Goal: Information Seeking & Learning: Learn about a topic

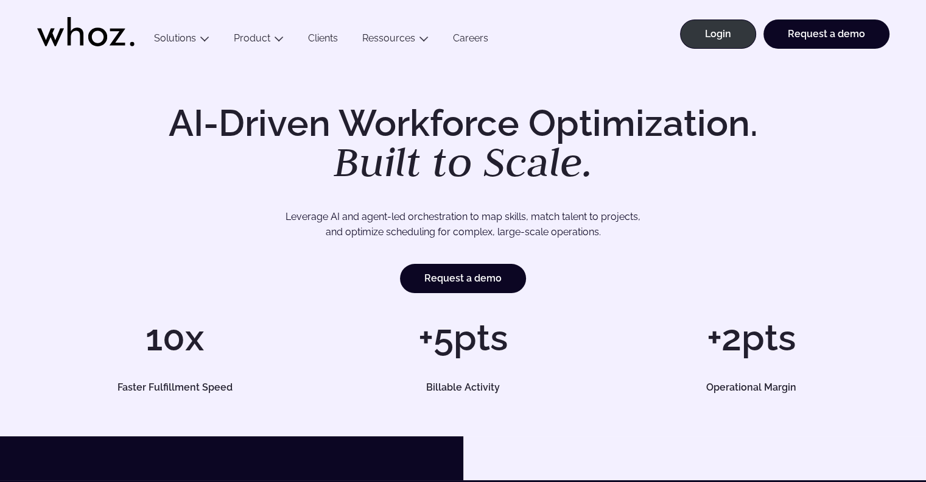
click at [320, 42] on link "Clients" at bounding box center [323, 40] width 54 height 16
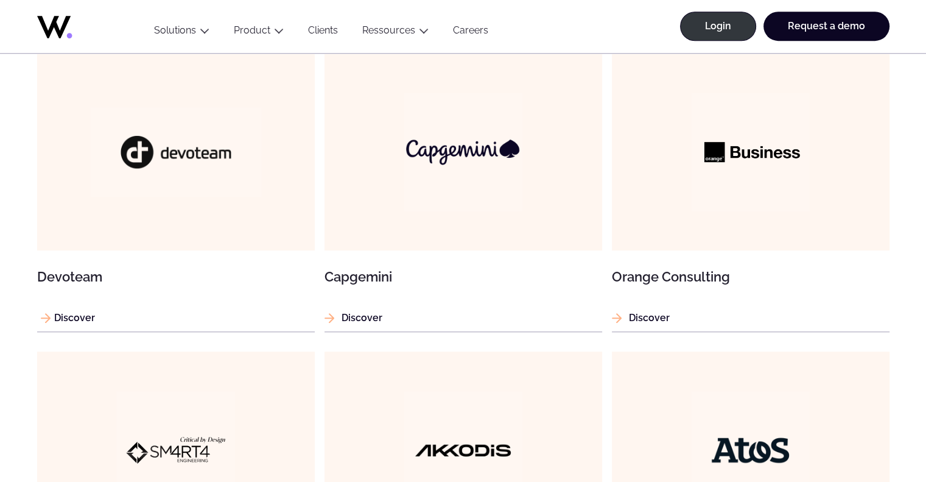
scroll to position [820, 0]
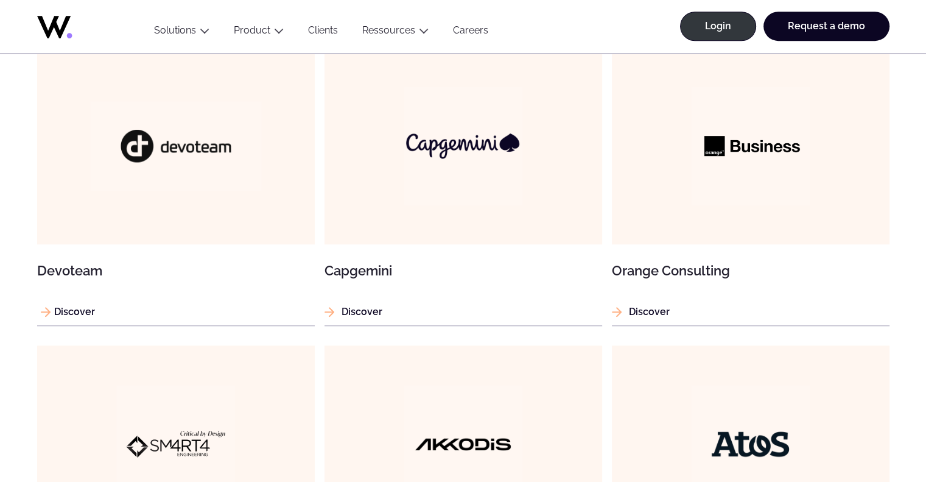
click at [72, 308] on p "Discover" at bounding box center [176, 311] width 278 height 15
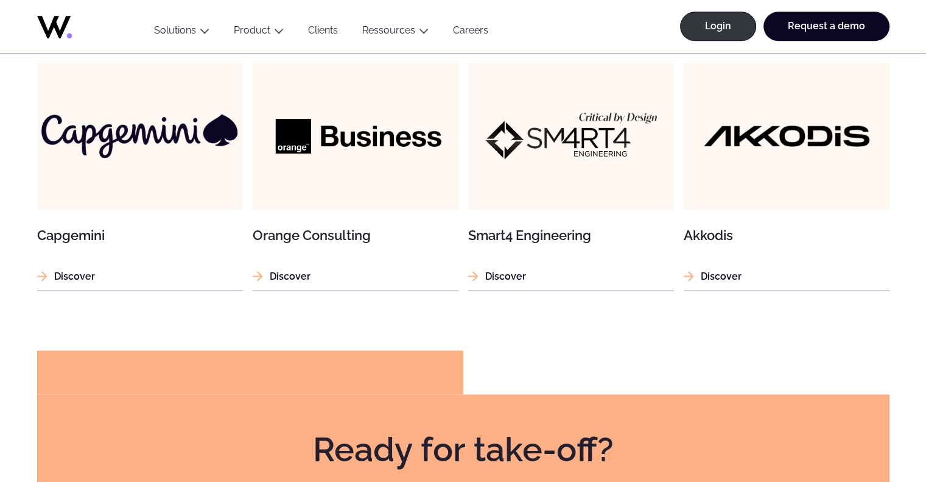
scroll to position [1676, 0]
